Goal: Book appointment/travel/reservation

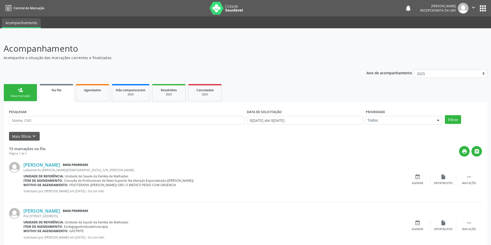
click at [14, 96] on div "Nova marcação" at bounding box center [20, 96] width 26 height 4
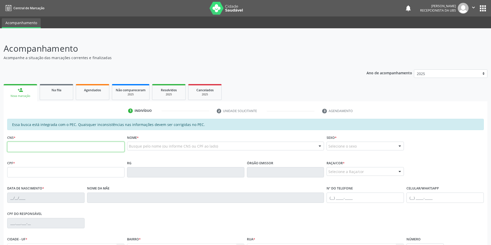
click at [21, 148] on input "text" at bounding box center [65, 147] width 117 height 10
type input "702 3021 5964 8211"
type input "442.302.654-68"
type input "20[DATE]"
type input "Olindina [PERSON_NAME]"
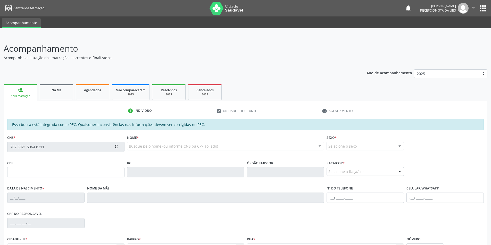
type input "[PHONE_NUMBER]"
type input "S/N"
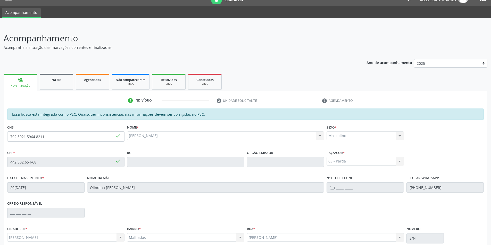
scroll to position [56, 0]
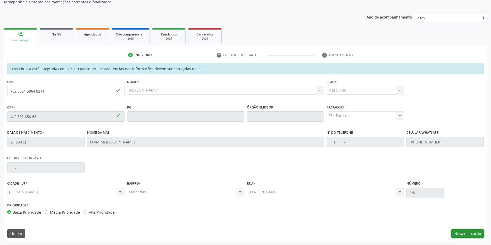
click at [477, 232] on button "Nova marcação" at bounding box center [467, 234] width 32 height 9
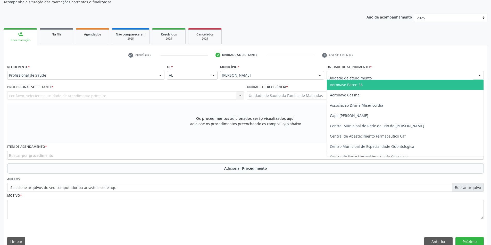
click at [399, 74] on div at bounding box center [404, 75] width 157 height 9
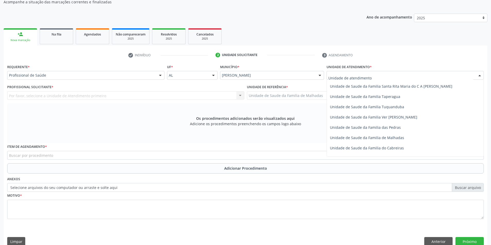
scroll to position [387, 0]
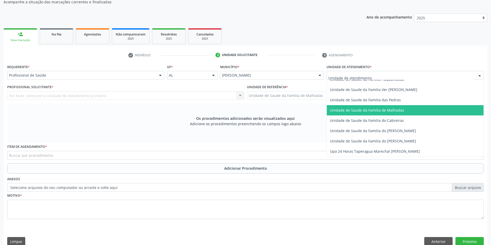
click at [394, 113] on span "Unidade de Saude da Familia de Malhadas" at bounding box center [405, 110] width 157 height 10
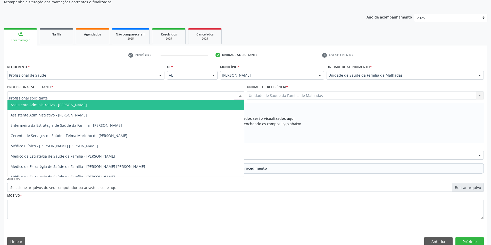
click at [238, 98] on div at bounding box center [240, 96] width 8 height 9
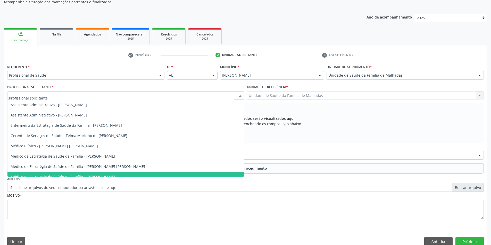
scroll to position [5, 0]
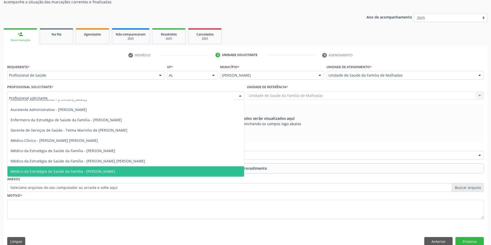
click at [115, 172] on span "Médico da Estratégia de Saúde da Família - [PERSON_NAME]" at bounding box center [63, 171] width 105 height 5
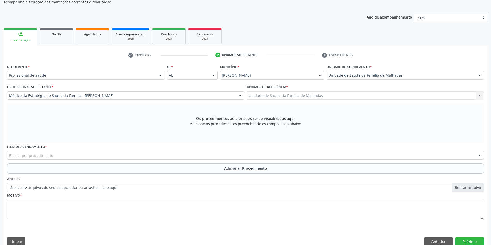
click at [120, 154] on div "Buscar por procedimento" at bounding box center [245, 155] width 476 height 9
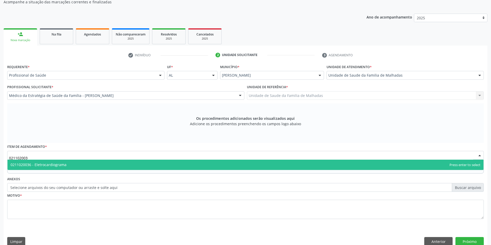
type input "0211020036"
click at [109, 168] on span "0211020036 - Eletrocardiograma" at bounding box center [245, 165] width 476 height 10
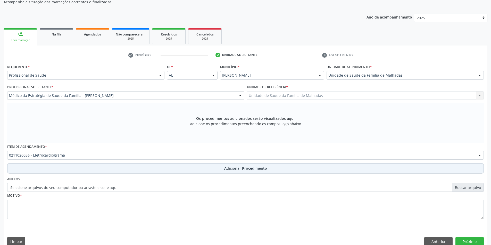
click at [226, 168] on span "Adicionar Procedimento" at bounding box center [245, 168] width 43 height 5
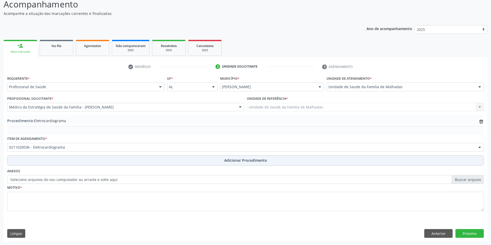
click at [227, 161] on span "Adicionar Procedimento" at bounding box center [245, 160] width 43 height 5
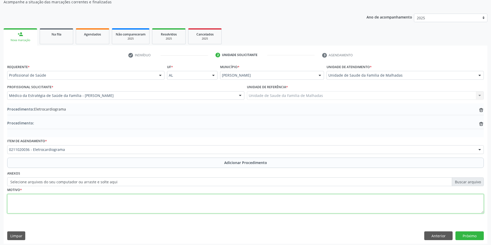
click at [26, 201] on textarea at bounding box center [245, 204] width 476 height 20
type textarea "d"
type textarea "DOR TORACICA +HISTORICO DE AVC"
click at [471, 234] on button "Próximo" at bounding box center [469, 236] width 28 height 9
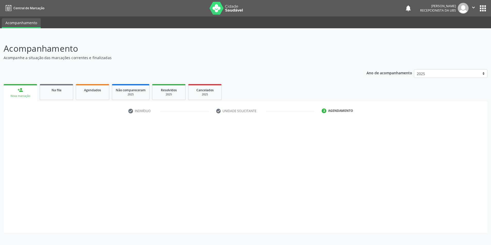
scroll to position [0, 0]
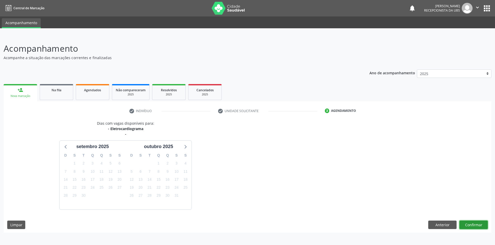
click at [469, 223] on button "Confirmar" at bounding box center [473, 225] width 28 height 9
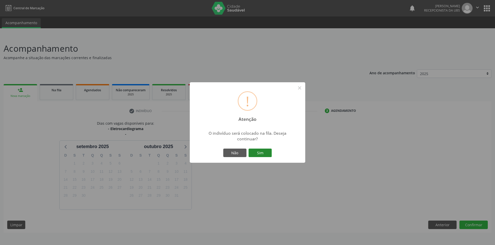
click at [256, 154] on button "Sim" at bounding box center [259, 153] width 23 height 9
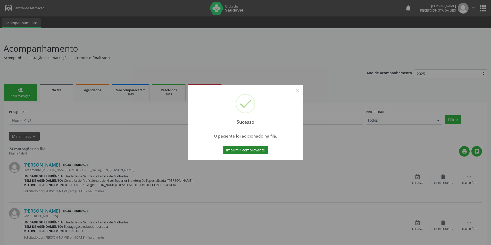
click at [252, 150] on button "Imprimir comprovante" at bounding box center [245, 150] width 45 height 9
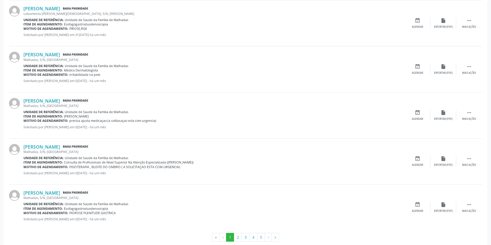
scroll to position [627, 0]
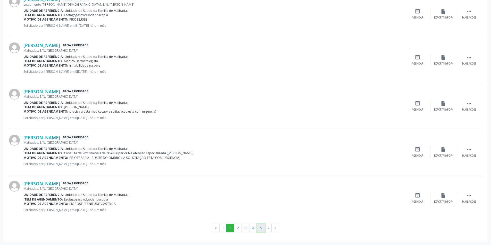
click at [260, 227] on button "5" at bounding box center [261, 228] width 8 height 9
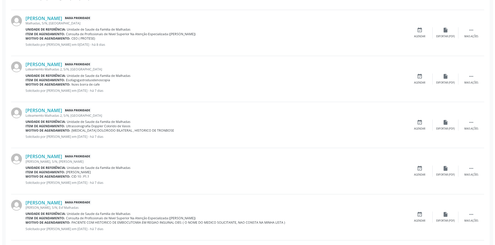
scroll to position [282, 0]
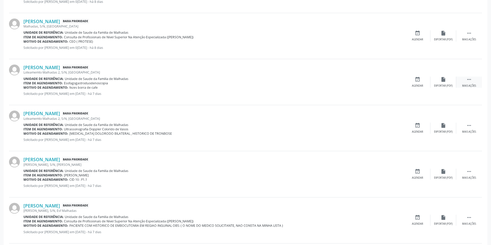
click at [470, 79] on icon "" at bounding box center [469, 80] width 6 height 6
click at [416, 81] on icon "cancel" at bounding box center [417, 80] width 6 height 6
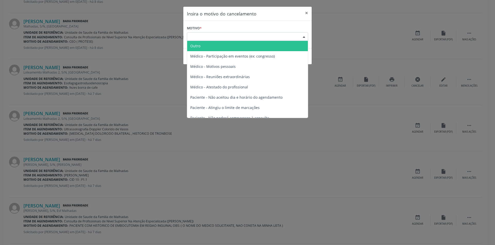
click at [202, 39] on div "Escolha o motivo" at bounding box center [247, 36] width 121 height 9
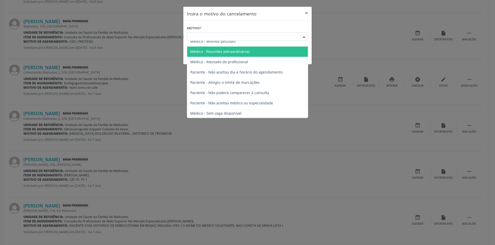
scroll to position [26, 0]
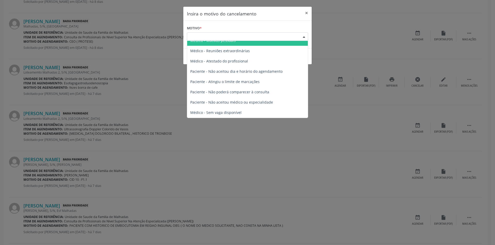
drag, startPoint x: 203, startPoint y: 33, endPoint x: 205, endPoint y: 36, distance: 3.3
click at [203, 34] on div "Escolha o motivo" at bounding box center [247, 36] width 121 height 9
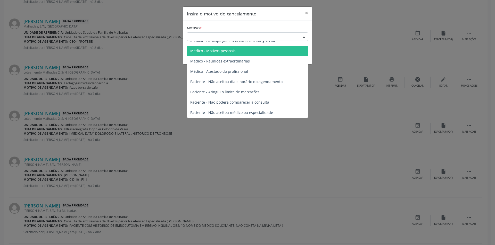
scroll to position [0, 0]
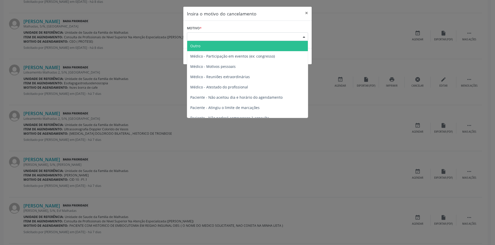
click at [200, 44] on span "Outro" at bounding box center [247, 46] width 121 height 10
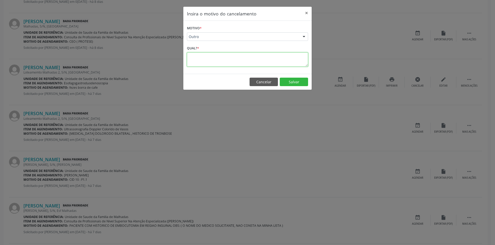
click at [206, 62] on textarea at bounding box center [247, 60] width 121 height 14
type textarea "JA FEZ"
click at [284, 84] on button "Salvar" at bounding box center [293, 82] width 28 height 9
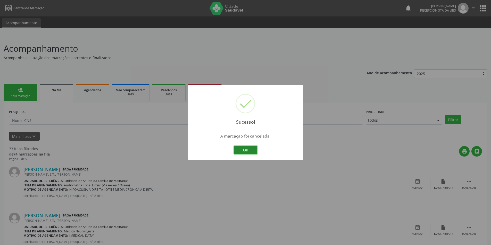
click at [245, 147] on button "OK" at bounding box center [245, 150] width 23 height 9
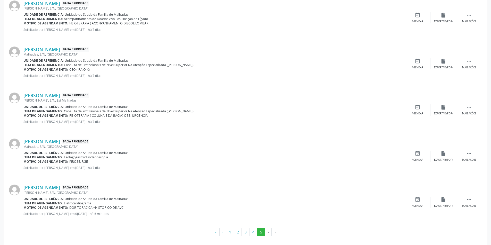
scroll to position [540, 0]
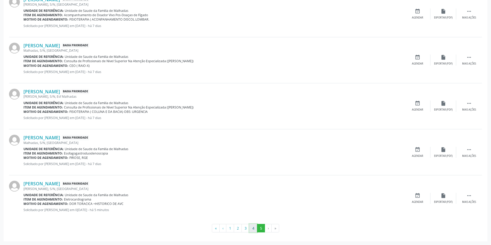
click at [251, 230] on button "4" at bounding box center [253, 228] width 8 height 9
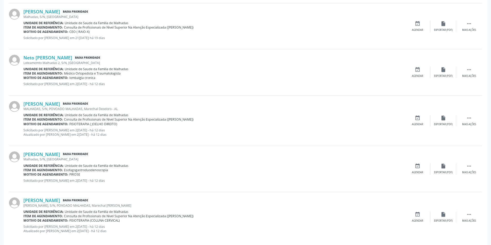
scroll to position [650, 0]
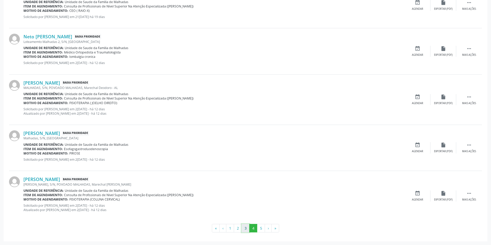
click at [247, 230] on button "3" at bounding box center [245, 228] width 8 height 9
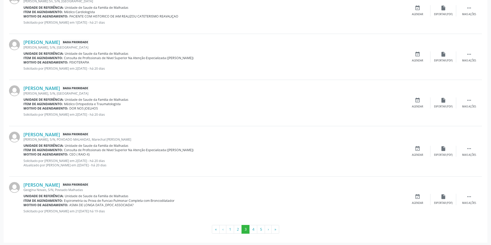
scroll to position [636, 0]
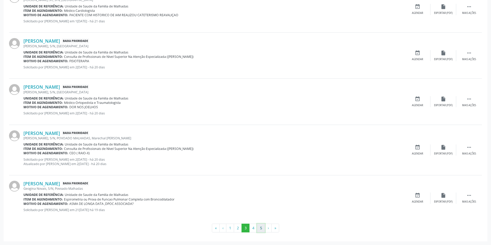
click at [260, 231] on button "5" at bounding box center [261, 228] width 8 height 9
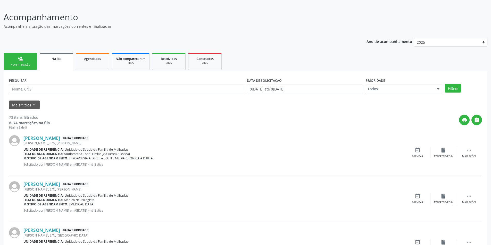
scroll to position [28, 0]
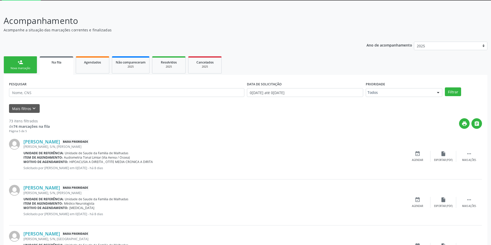
click at [15, 63] on link "person_add Nova marcação" at bounding box center [20, 64] width 33 height 17
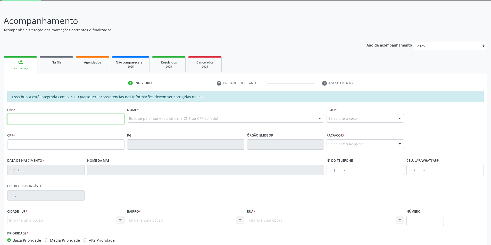
click at [32, 117] on input "text" at bounding box center [65, 119] width 117 height 10
type input "702 3021 5964 8211"
type input "442.302.654-68"
type input "20[DATE]"
type input "Olindina [PERSON_NAME]"
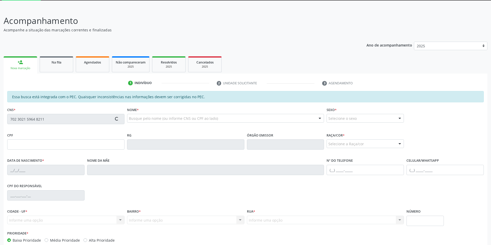
type input "[PHONE_NUMBER]"
type input "S/N"
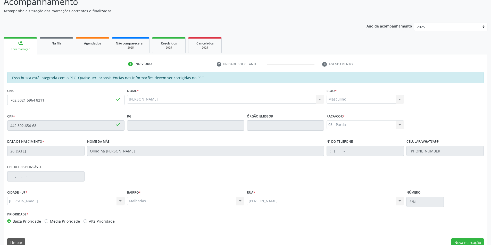
scroll to position [56, 0]
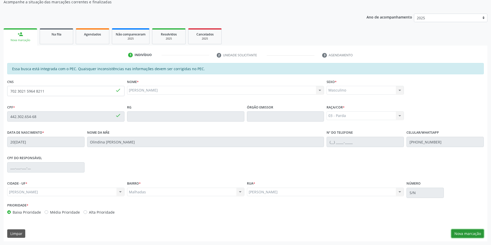
click at [470, 230] on button "Nova marcação" at bounding box center [467, 234] width 32 height 9
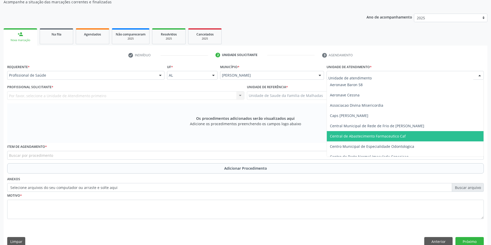
click at [483, 153] on div "Aeronave Baron 58 Aeronave Cessna Associacao Divina Misericordia Caps [PERSON_N…" at bounding box center [404, 118] width 157 height 77
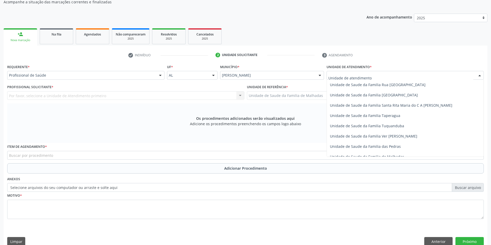
scroll to position [361, 0]
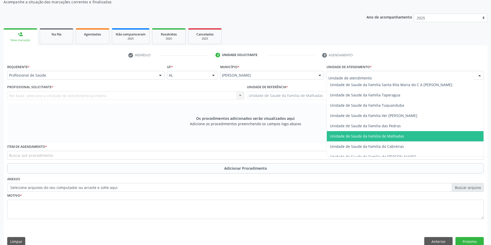
click at [410, 135] on span "Unidade de Saude da Familia de Malhadas" at bounding box center [405, 136] width 157 height 10
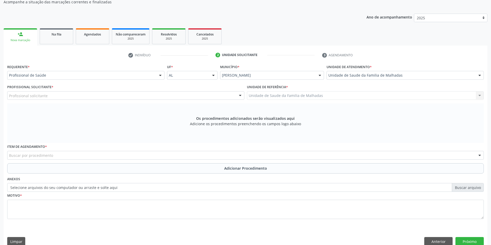
click at [100, 96] on div "Profissional solicitante" at bounding box center [125, 95] width 237 height 9
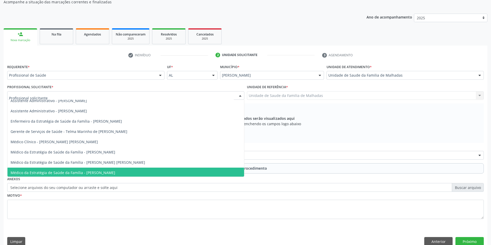
scroll to position [5, 0]
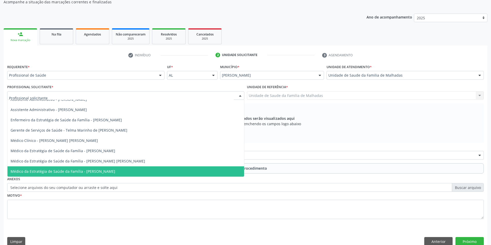
click at [178, 171] on span "Médico da Estratégia de Saúde da Família - [PERSON_NAME]" at bounding box center [125, 172] width 236 height 10
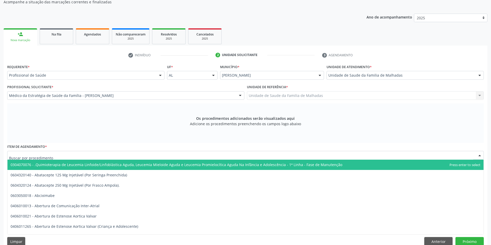
click at [75, 154] on div at bounding box center [245, 155] width 476 height 9
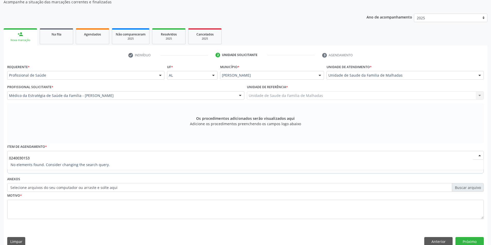
click at [19, 159] on input "0240030153" at bounding box center [241, 158] width 464 height 10
click at [39, 158] on input "0240030153" at bounding box center [241, 158] width 464 height 10
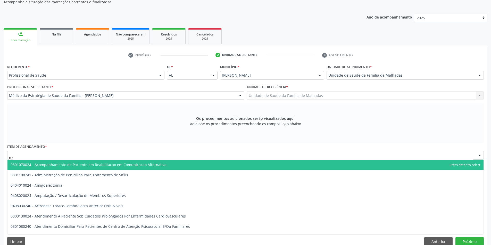
type input "0"
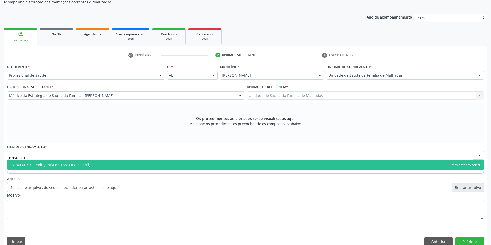
type input "0204030153"
click at [74, 166] on span "0204030153 - Radiografia de Torax (Pa e Perfil)" at bounding box center [51, 165] width 80 height 5
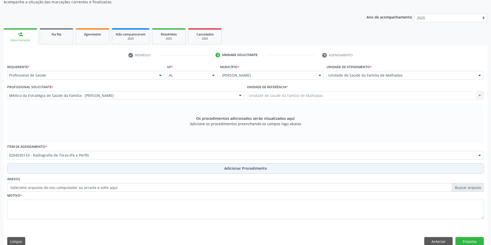
click at [227, 169] on span "Adicionar Procedimento" at bounding box center [245, 168] width 43 height 5
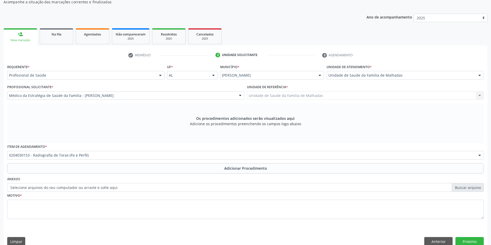
scroll to position [44, 0]
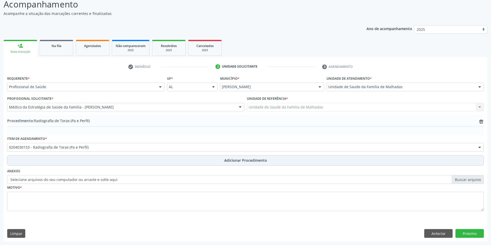
click at [228, 161] on span "Adicionar Procedimento" at bounding box center [245, 160] width 43 height 5
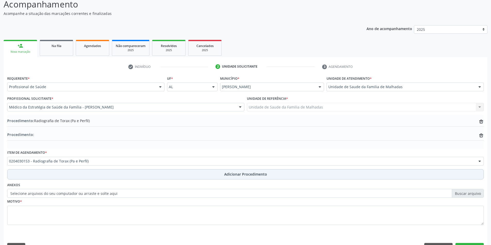
scroll to position [56, 0]
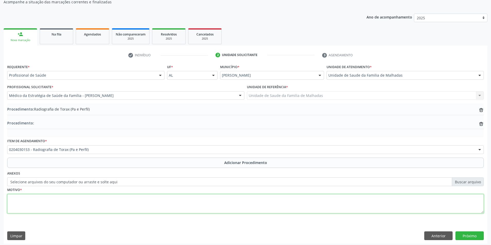
click at [35, 206] on textarea at bounding box center [245, 204] width 476 height 20
type textarea "DOR TORACICA + TABAGISTA"
click at [462, 234] on button "Próximo" at bounding box center [469, 236] width 28 height 9
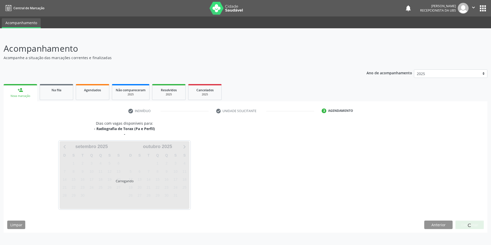
scroll to position [0, 0]
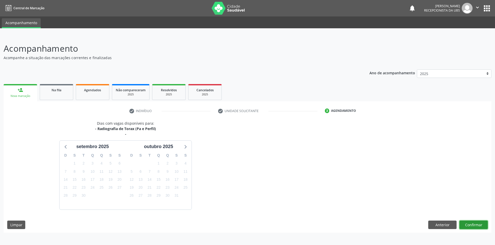
click at [472, 226] on button "Confirmar" at bounding box center [473, 225] width 28 height 9
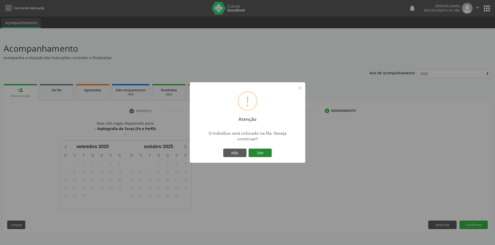
click at [254, 149] on button "Sim" at bounding box center [259, 153] width 23 height 9
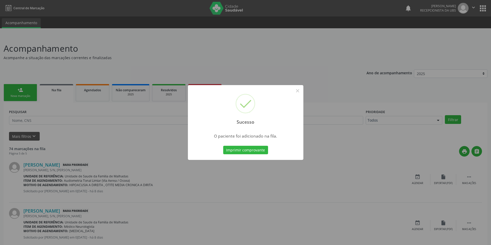
click at [253, 149] on button "Imprimir comprovante" at bounding box center [245, 150] width 45 height 9
